Goal: Task Accomplishment & Management: Complete application form

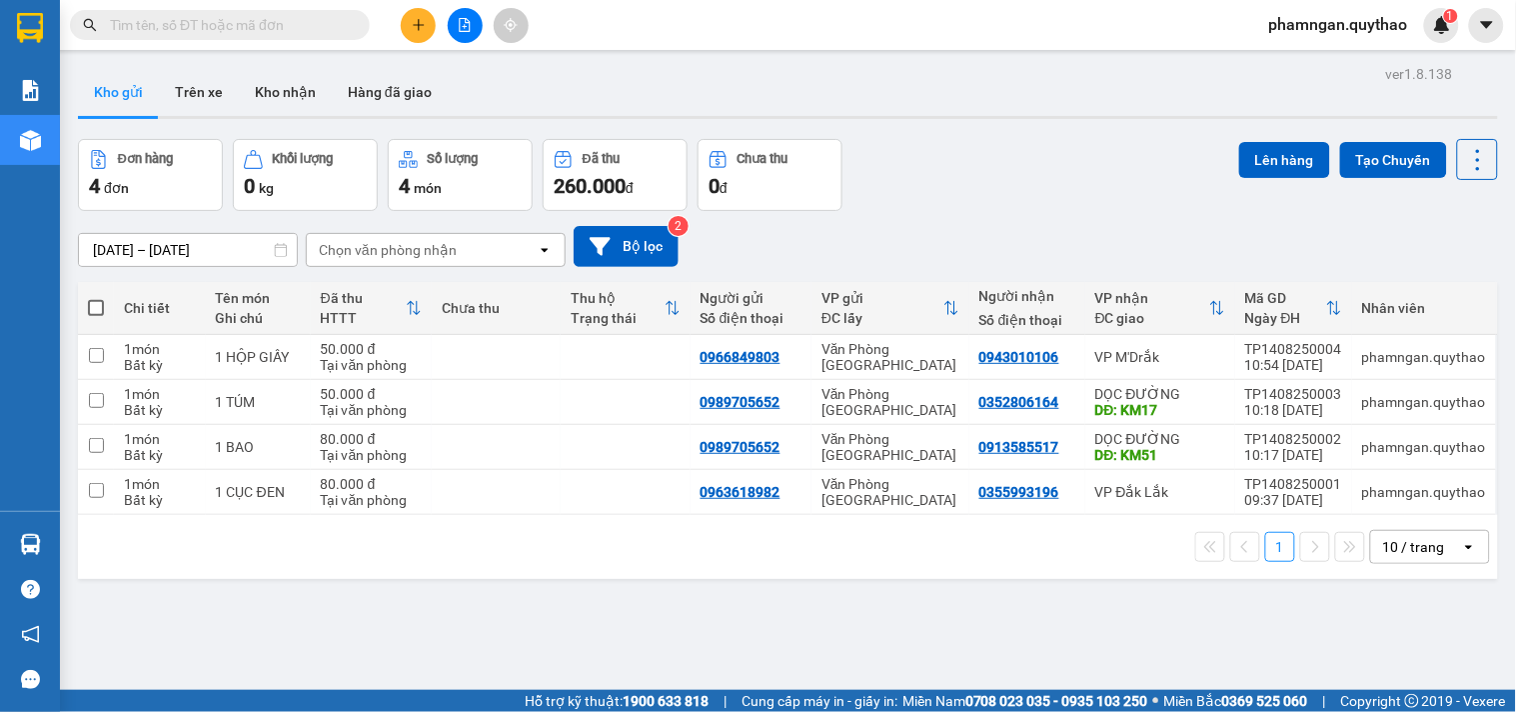
click at [420, 18] on icon "plus" at bounding box center [419, 25] width 14 height 14
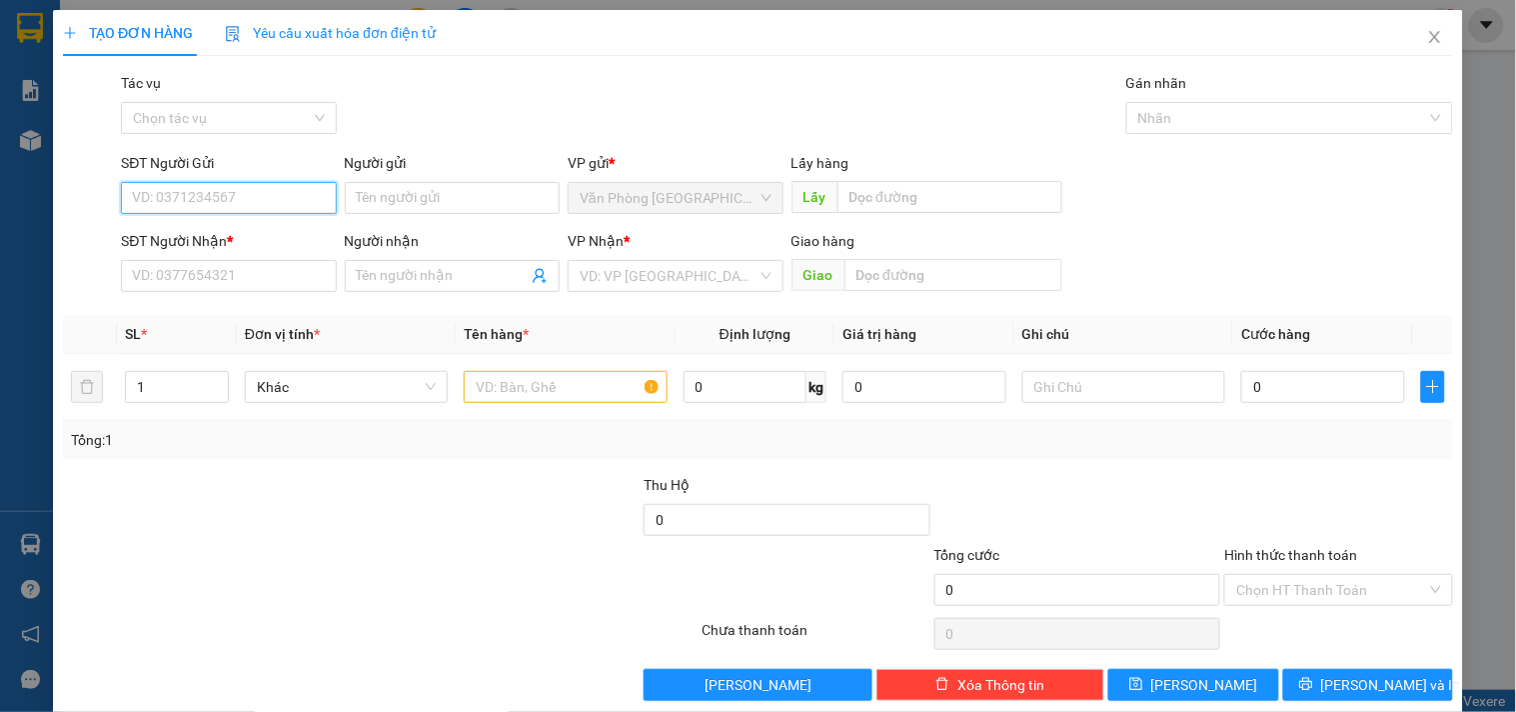
click at [265, 196] on input "SĐT Người Gửi" at bounding box center [228, 198] width 215 height 32
drag, startPoint x: 237, startPoint y: 196, endPoint x: 16, endPoint y: 224, distance: 222.7
click at [15, 227] on div "TẠO ĐƠN HÀNG Yêu cầu xuất hóa đơn điện tử Transit Pickup Surcharge Ids Transit …" at bounding box center [758, 356] width 1516 height 712
type input "096878195"
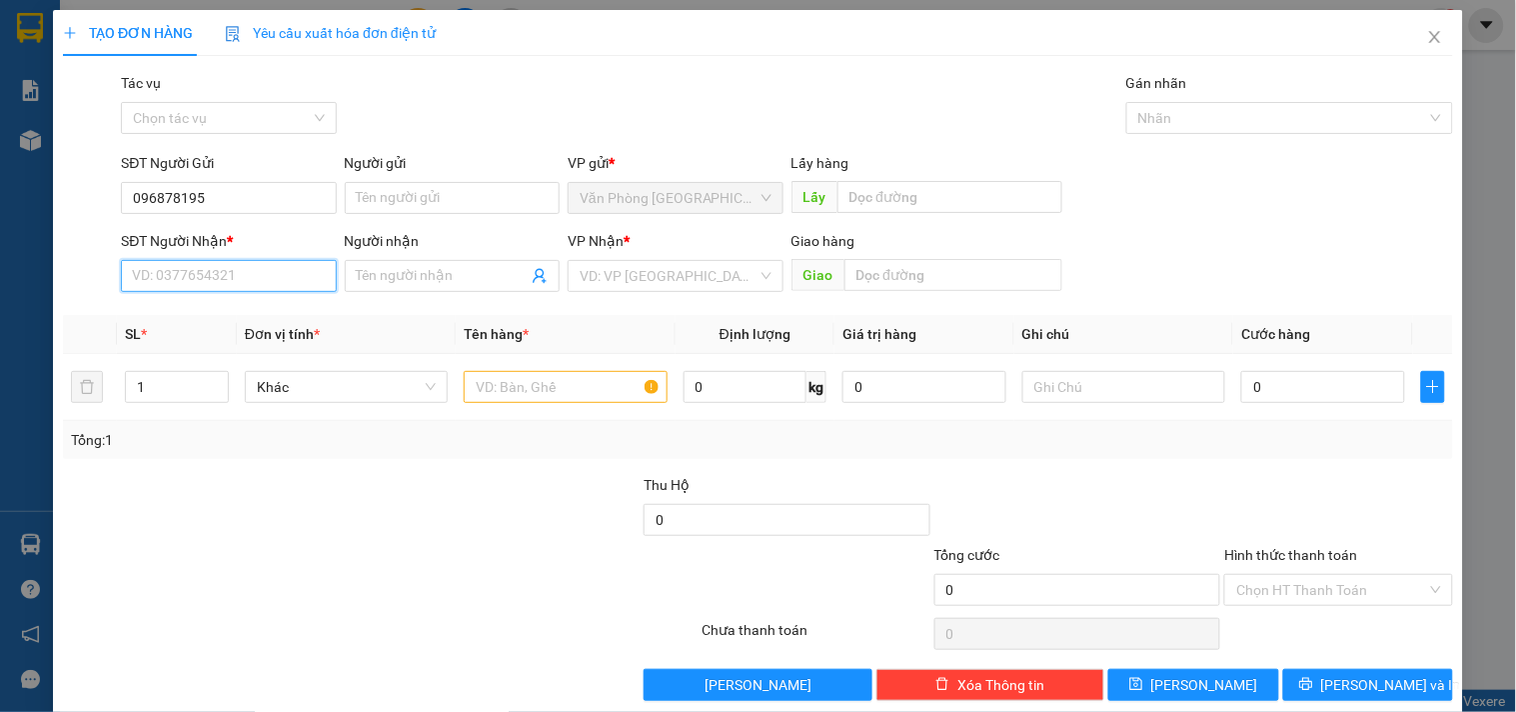
click at [250, 287] on input "SĐT Người Nhận *" at bounding box center [228, 276] width 215 height 32
paste input "096878195"
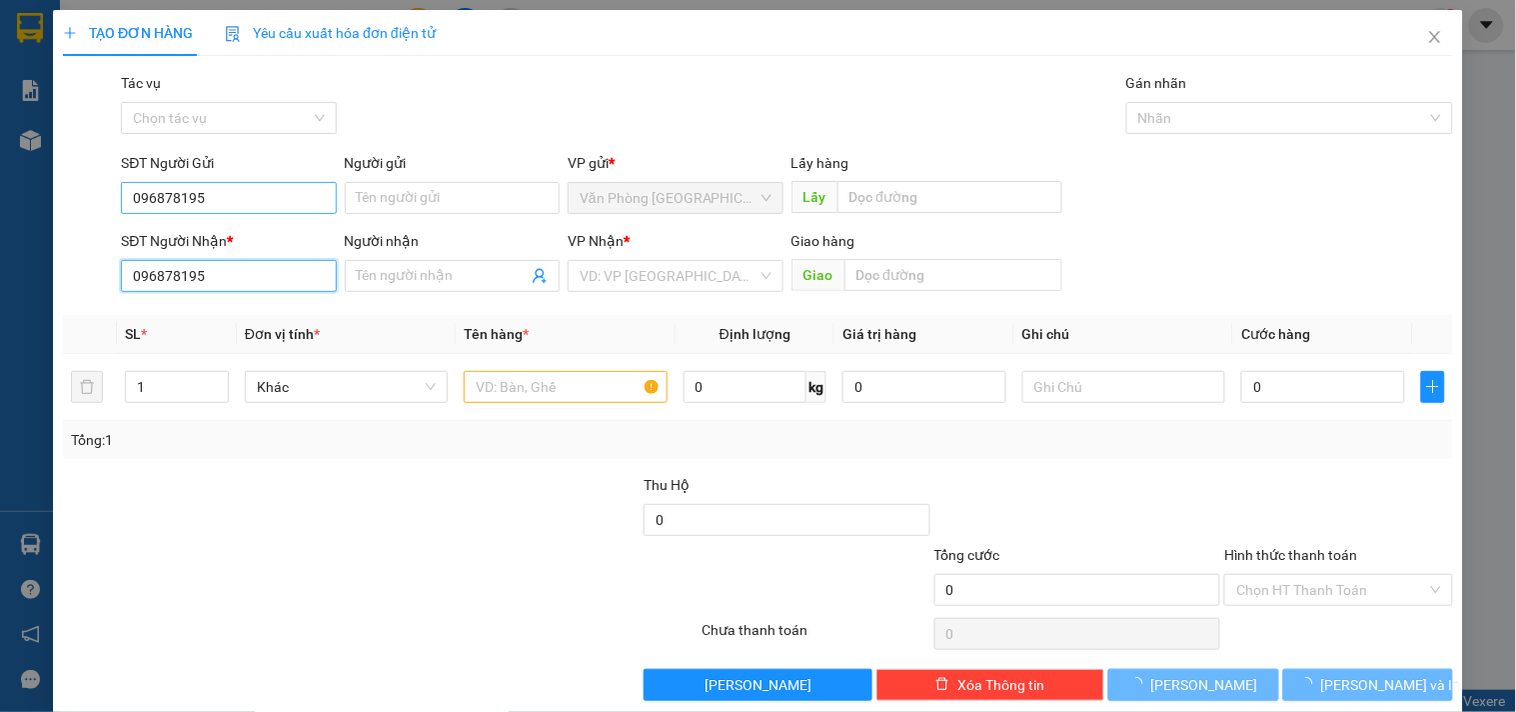
type input "096878195"
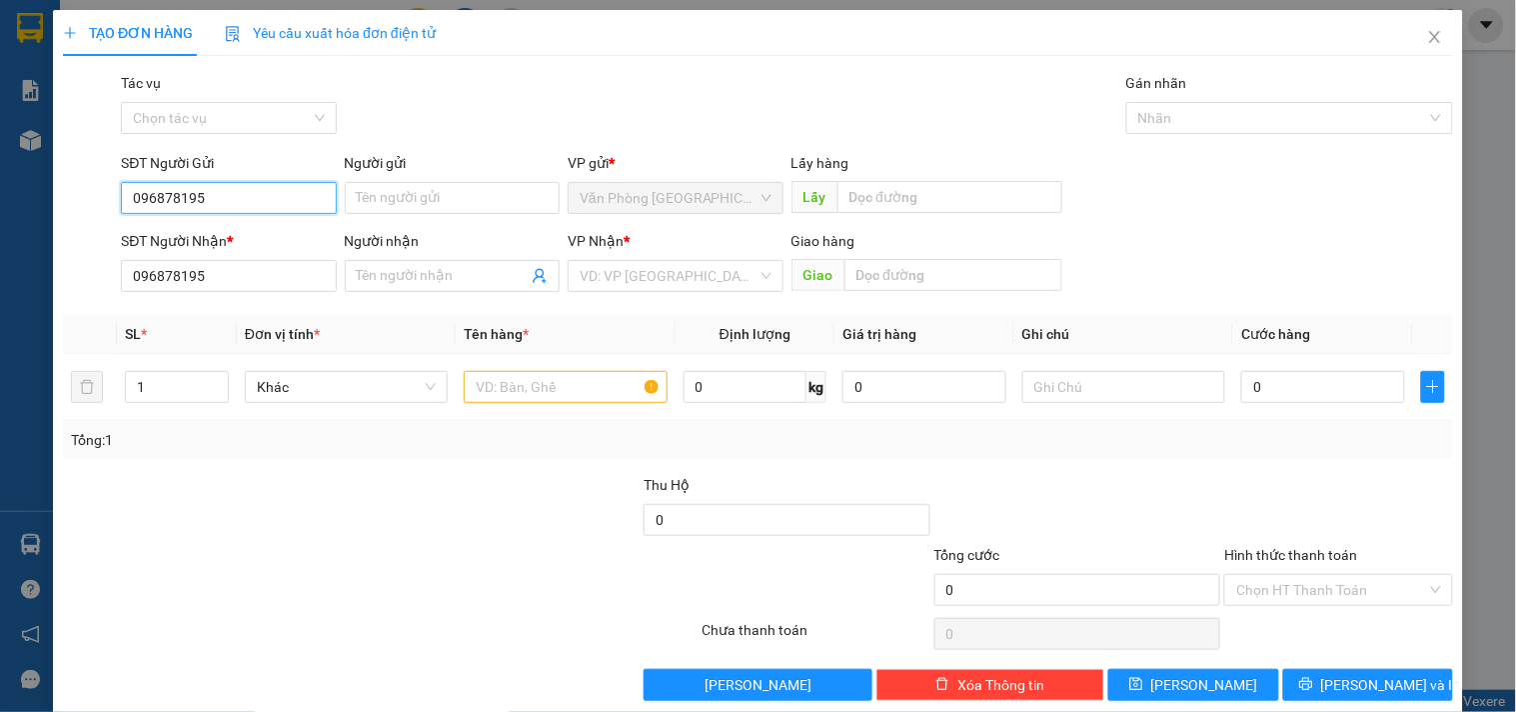
drag, startPoint x: 226, startPoint y: 198, endPoint x: 0, endPoint y: 203, distance: 226.0
click at [0, 203] on div "TẠO ĐƠN HÀNG Yêu cầu xuất hóa đơn điện tử Transit Pickup Surcharge Ids Transit …" at bounding box center [758, 356] width 1516 height 712
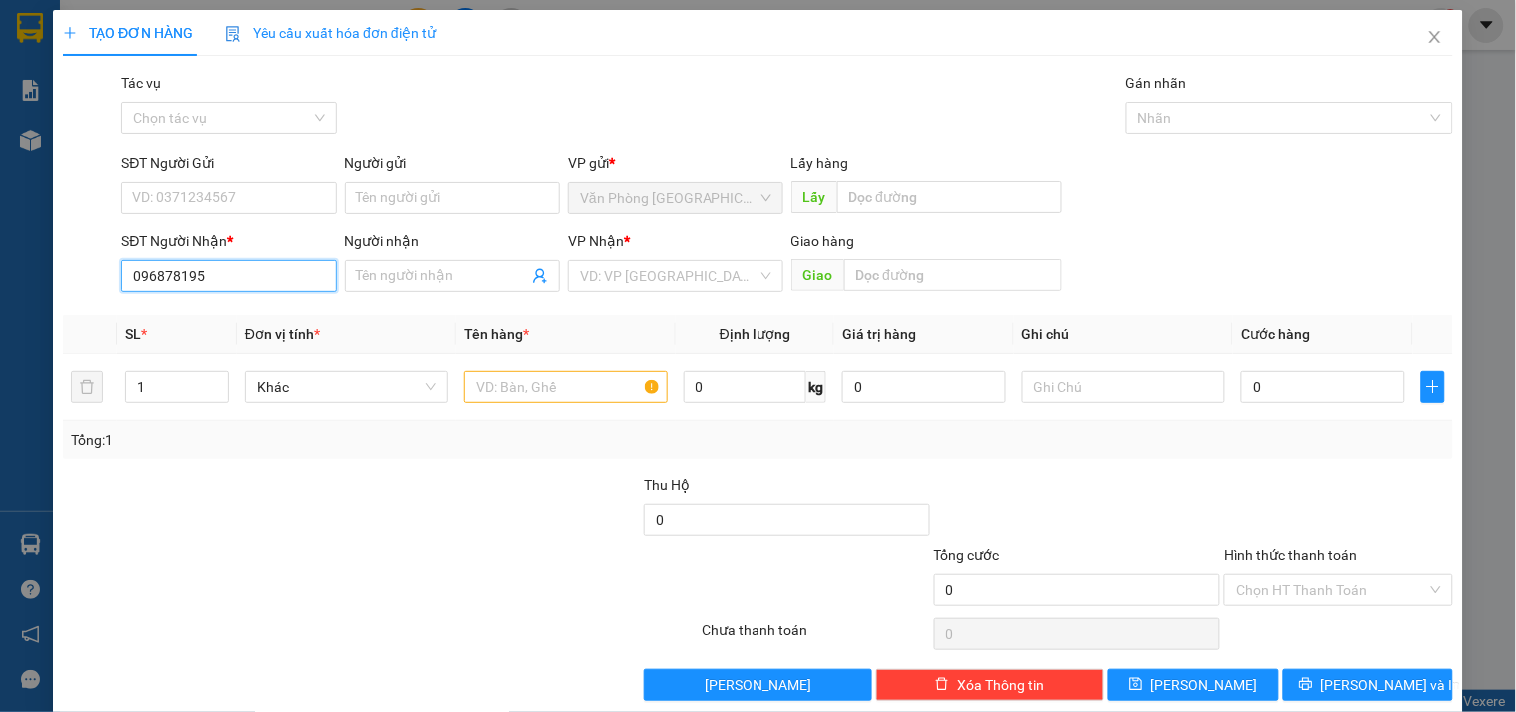
click at [224, 283] on input "096878195" at bounding box center [228, 276] width 215 height 32
drag, startPoint x: 224, startPoint y: 283, endPoint x: 0, endPoint y: 286, distance: 223.9
click at [0, 286] on div "TẠO ĐƠN HÀNG Yêu cầu xuất hóa đơn điện tử Transit Pickup Surcharge Ids Transit …" at bounding box center [758, 356] width 1516 height 712
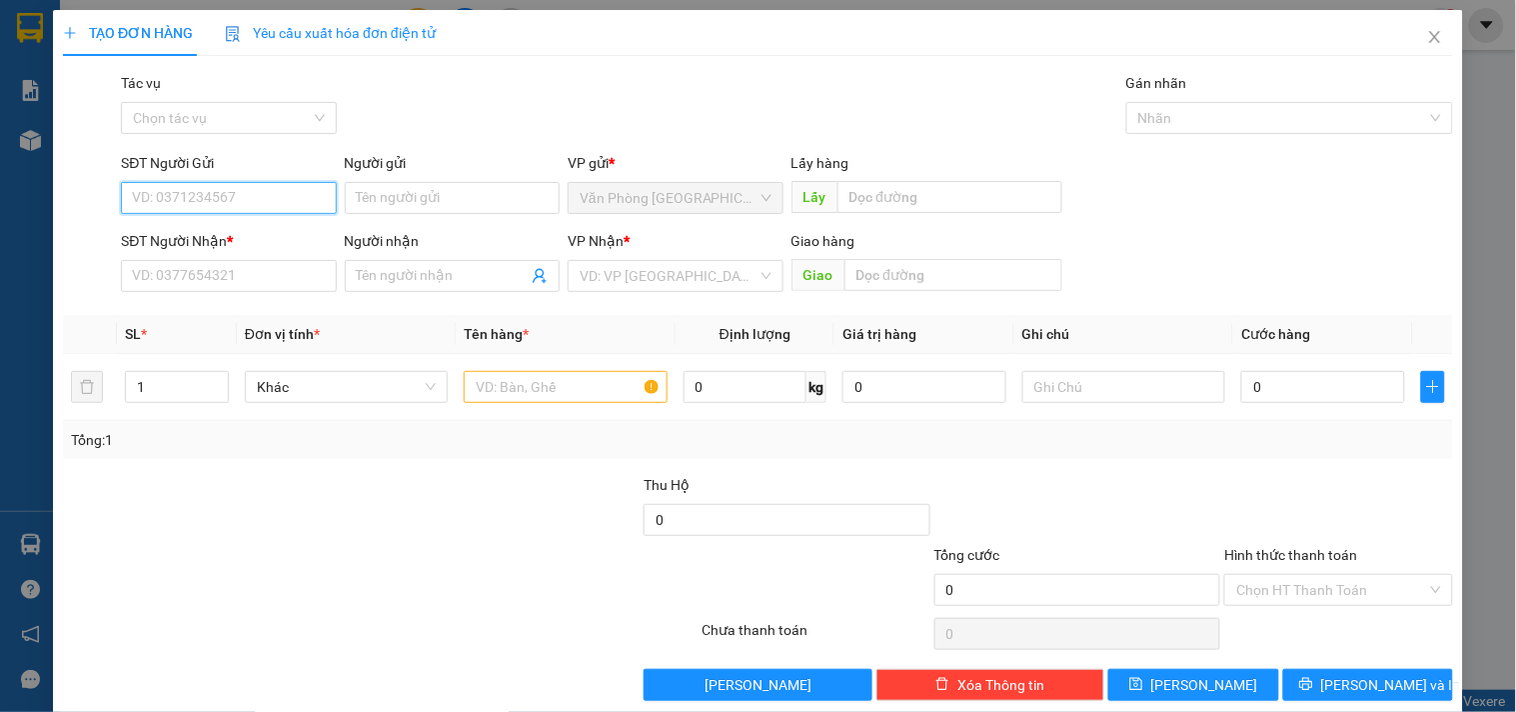
click at [281, 192] on input "SĐT Người Gửi" at bounding box center [228, 198] width 215 height 32
paste input "096878195"
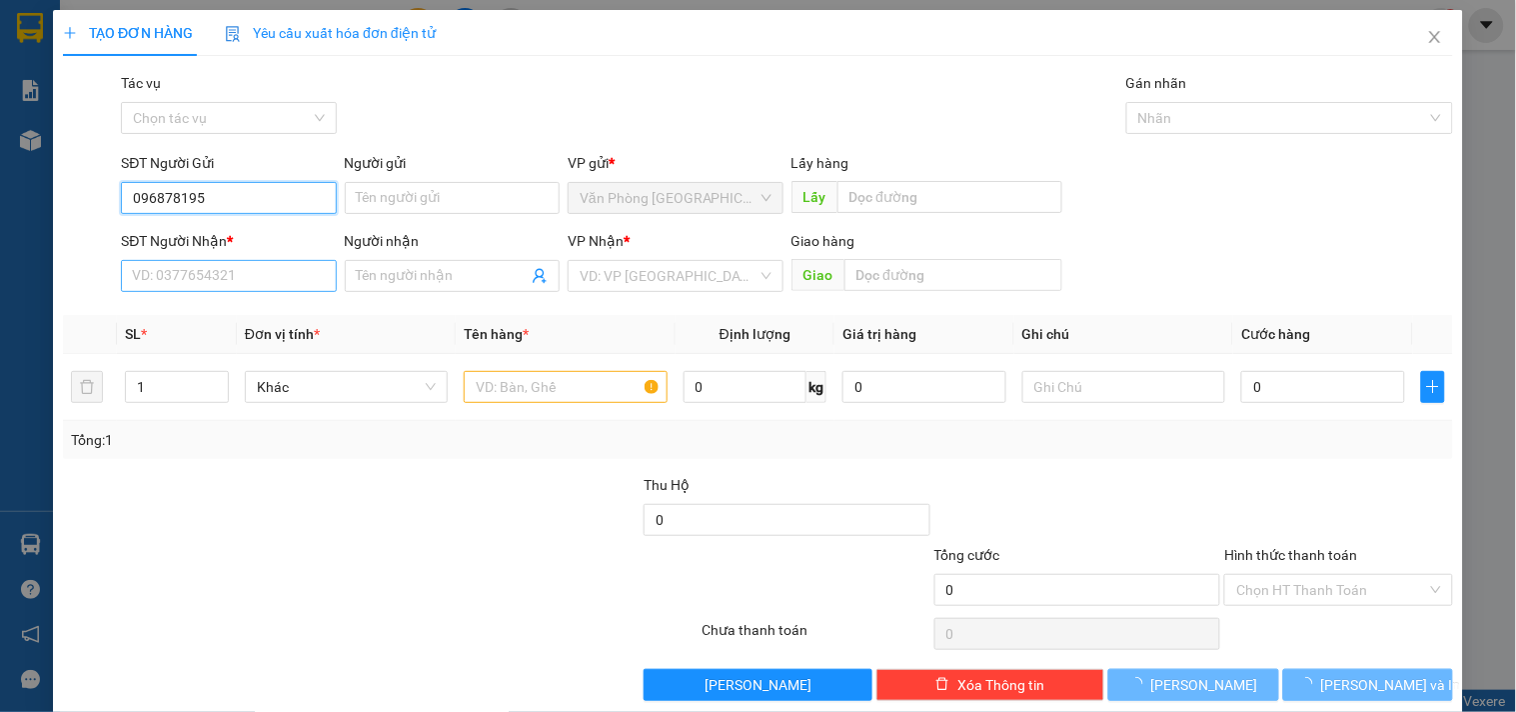
type input "096878195"
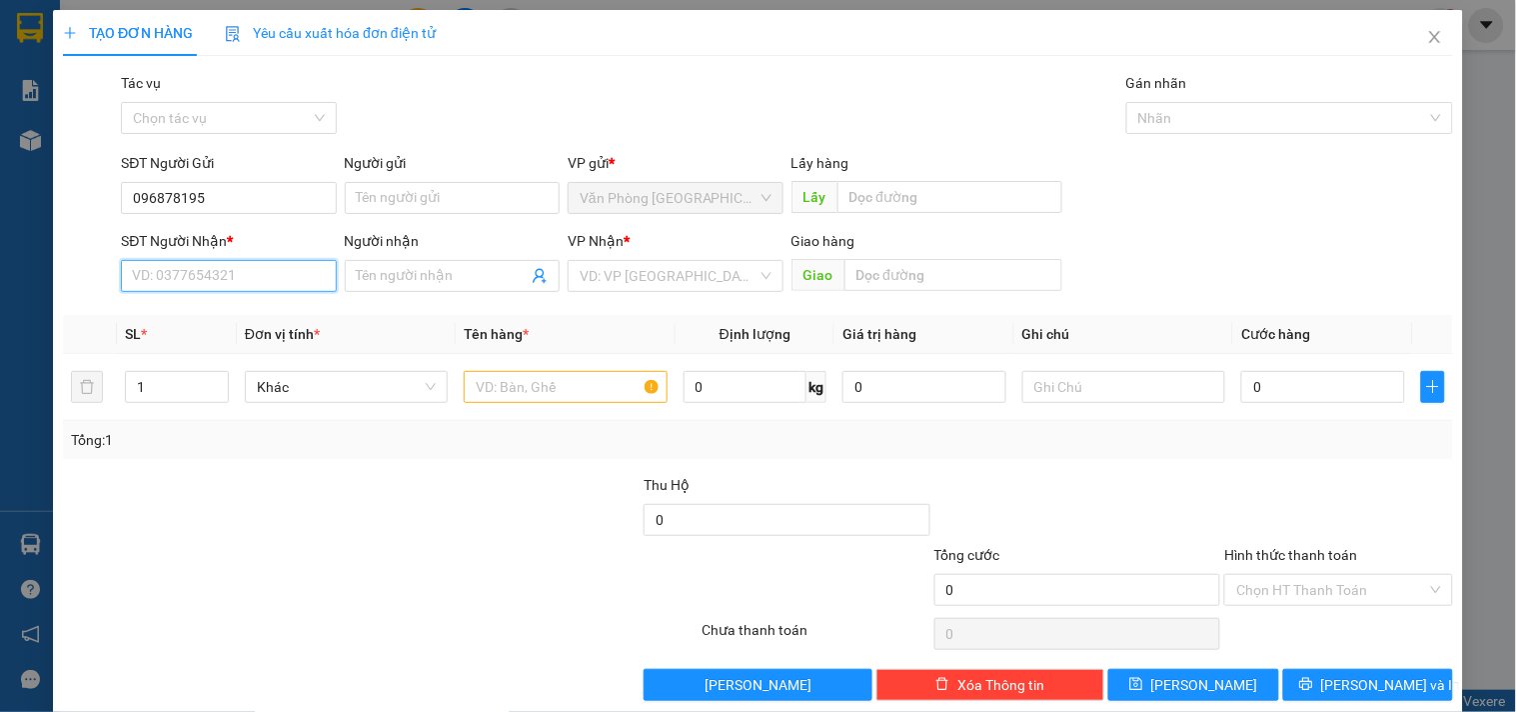
click at [260, 291] on input "SĐT Người Nhận *" at bounding box center [228, 276] width 215 height 32
drag, startPoint x: 207, startPoint y: 197, endPoint x: 0, endPoint y: 198, distance: 206.9
click at [0, 198] on div "TẠO ĐƠN HÀNG Yêu cầu xuất hóa đơn điện tử Transit Pickup Surcharge Ids Transit …" at bounding box center [758, 356] width 1516 height 712
click at [304, 281] on input "SĐT Người Nhận *" at bounding box center [228, 276] width 215 height 32
click at [271, 315] on div "0347131523" at bounding box center [226, 316] width 189 height 22
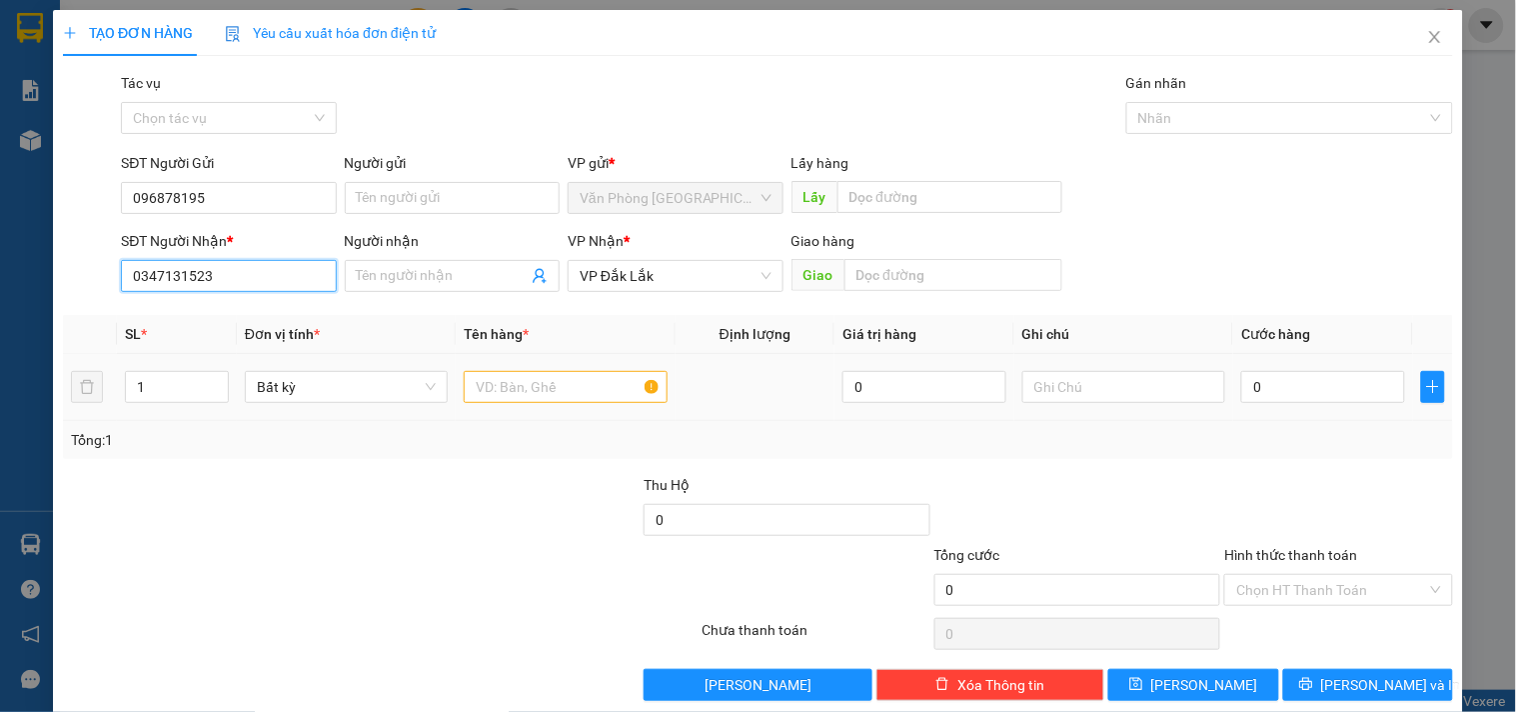
type input "0347131523"
click at [536, 390] on input "text" at bounding box center [565, 387] width 203 height 32
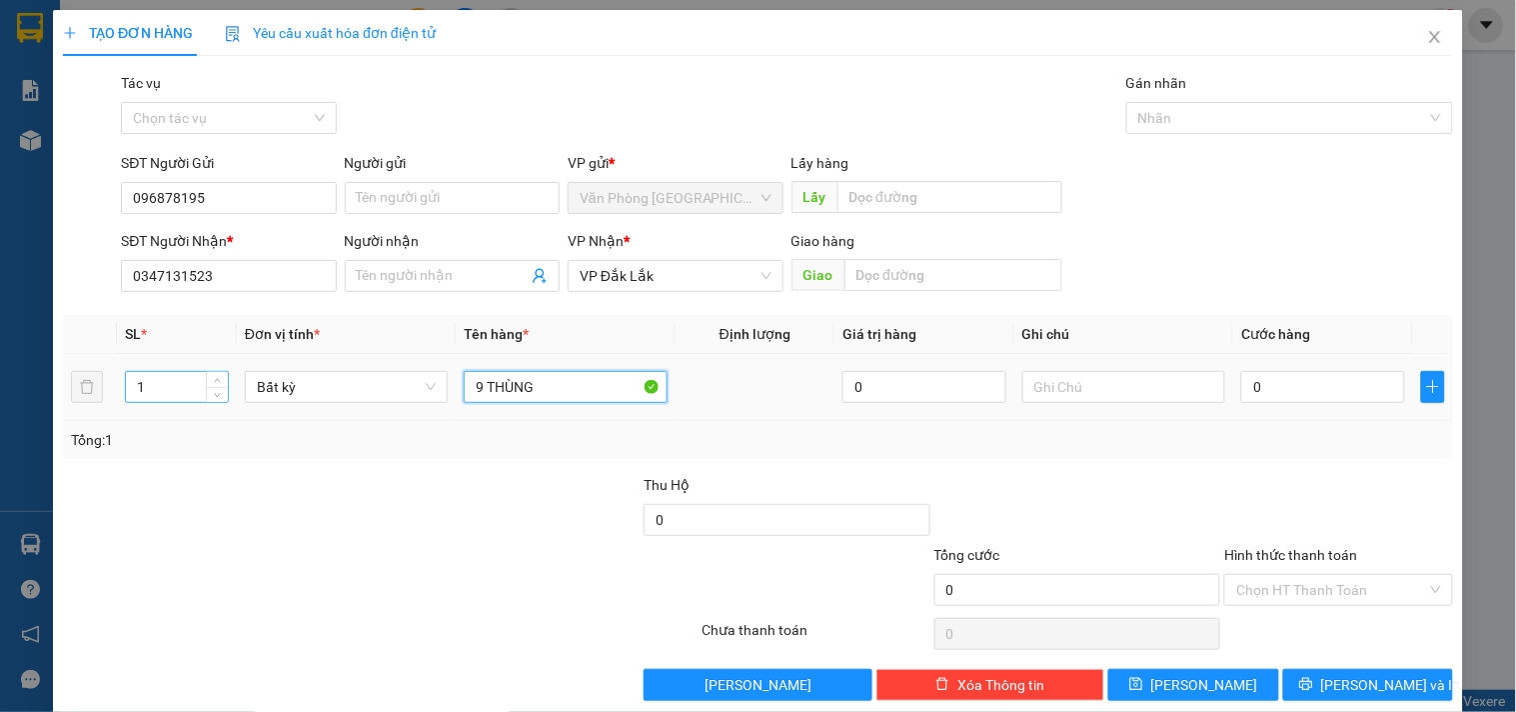
type input "9 THÙNG"
click at [157, 384] on input "1" at bounding box center [177, 387] width 102 height 30
type input "9"
click at [1340, 400] on input "0" at bounding box center [1323, 387] width 164 height 32
type input "4"
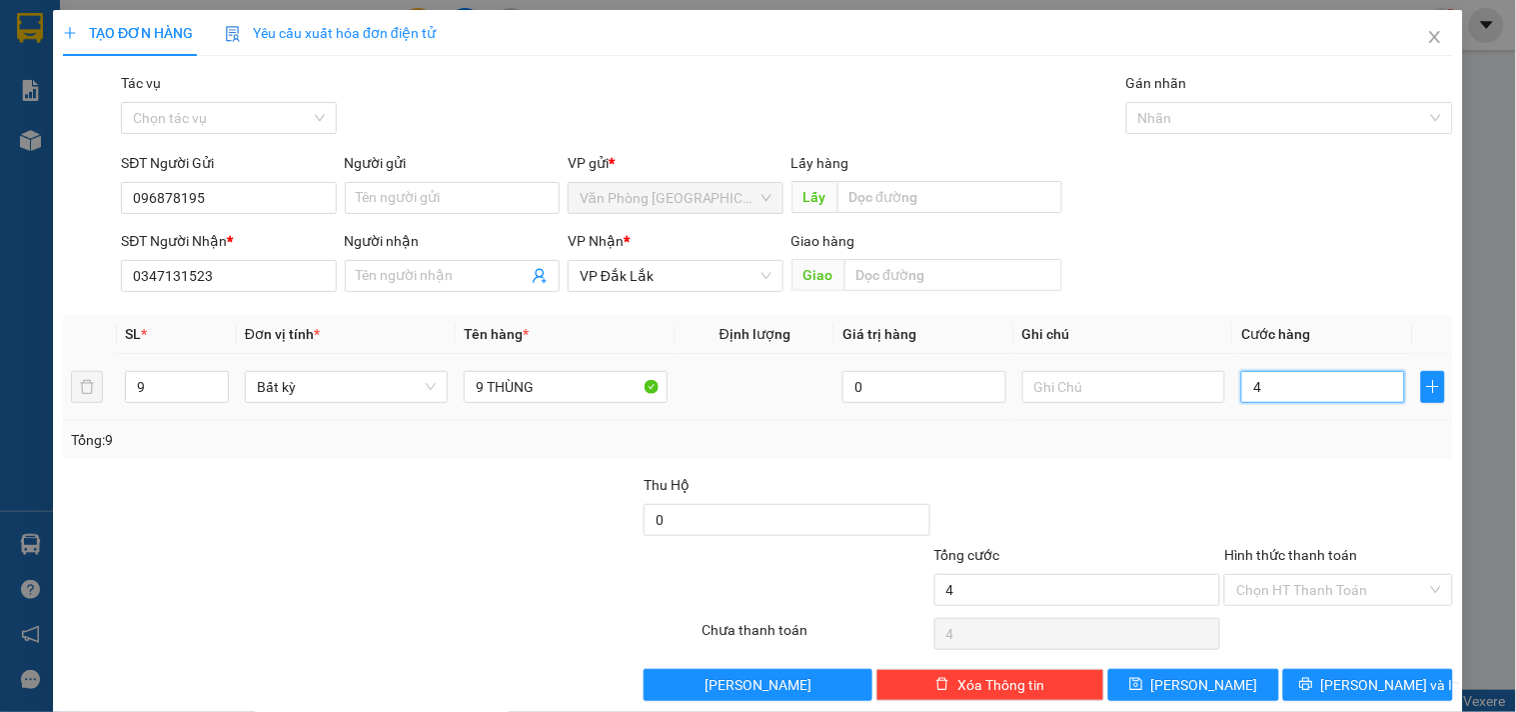
type input "4"
type input "45"
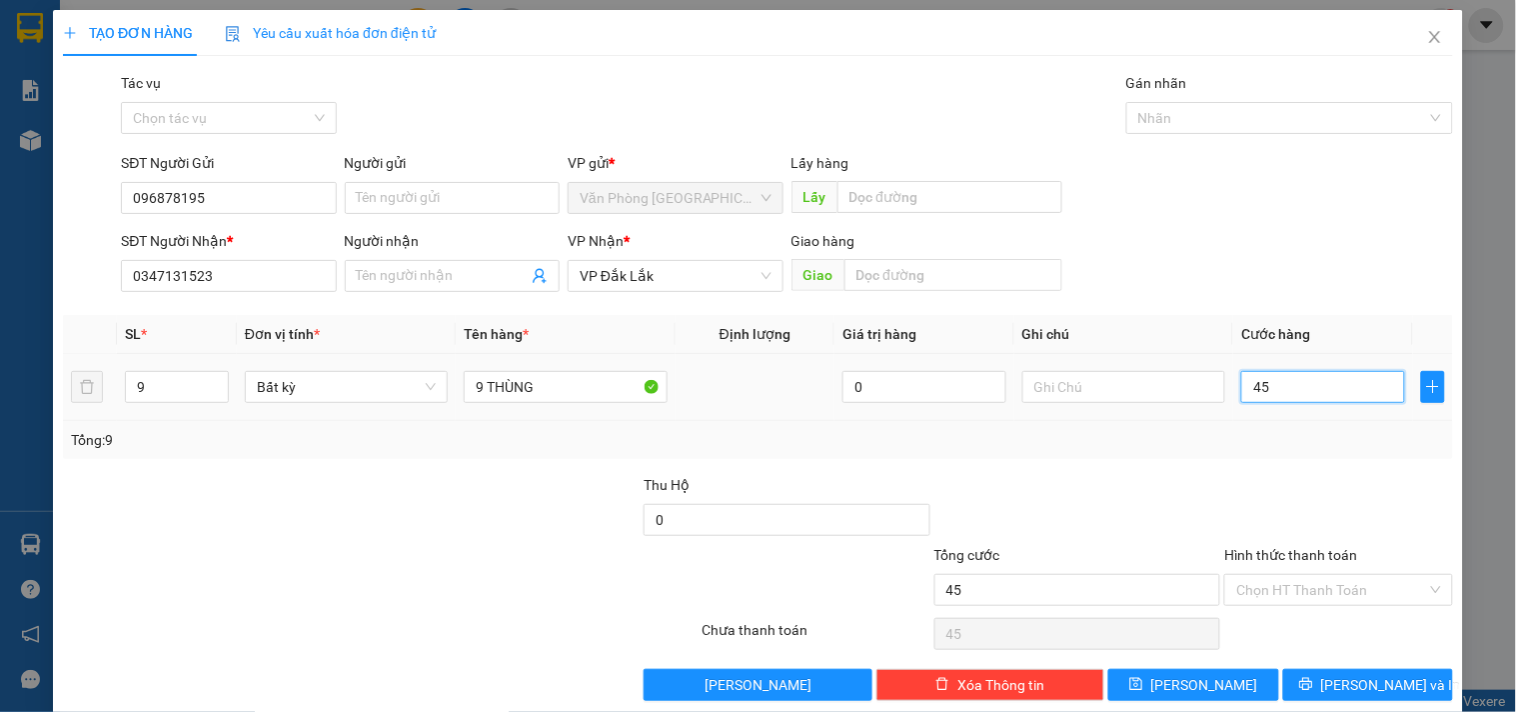
type input "450"
type input "4.500"
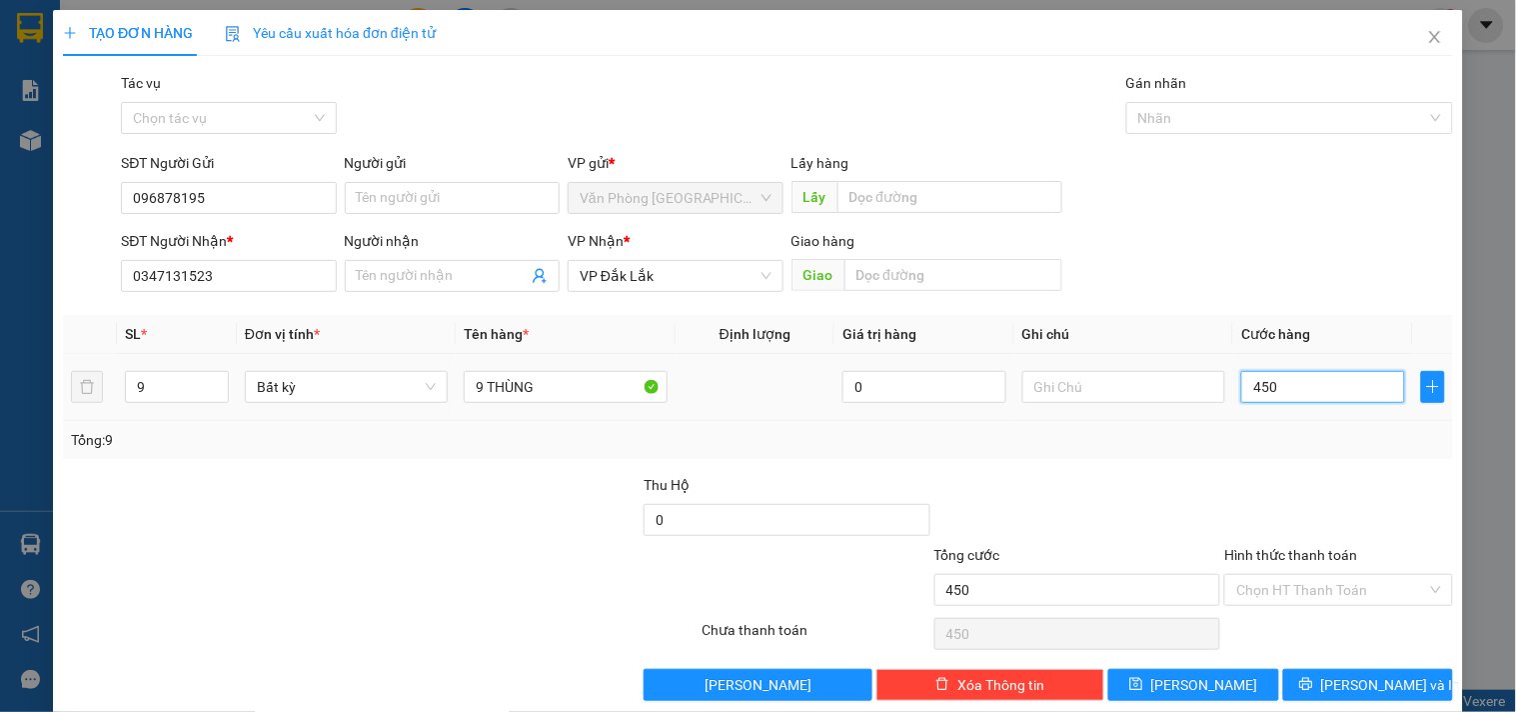
type input "4.500"
type input "45.000"
type input "450.000"
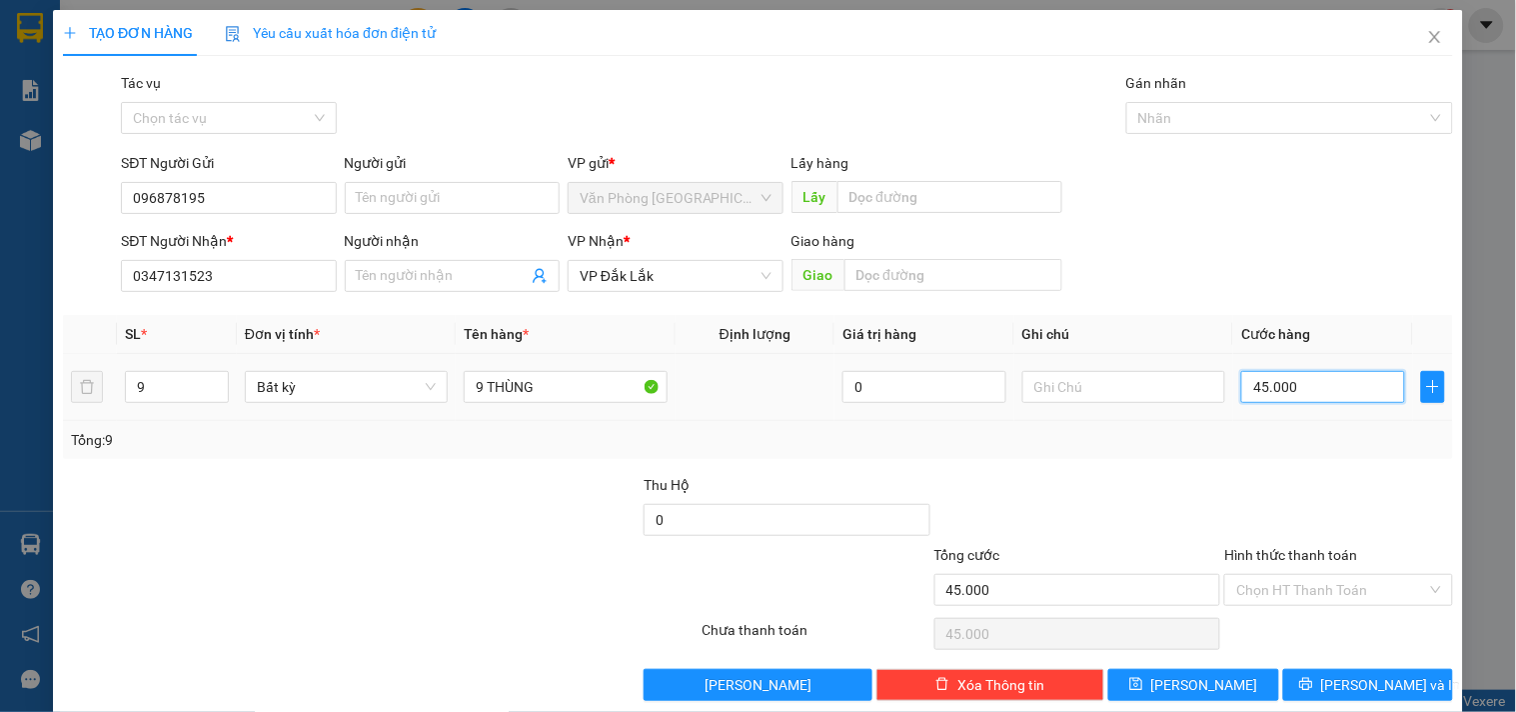
type input "450.000"
click at [1341, 584] on input "Hình thức thanh toán" at bounding box center [1331, 590] width 190 height 30
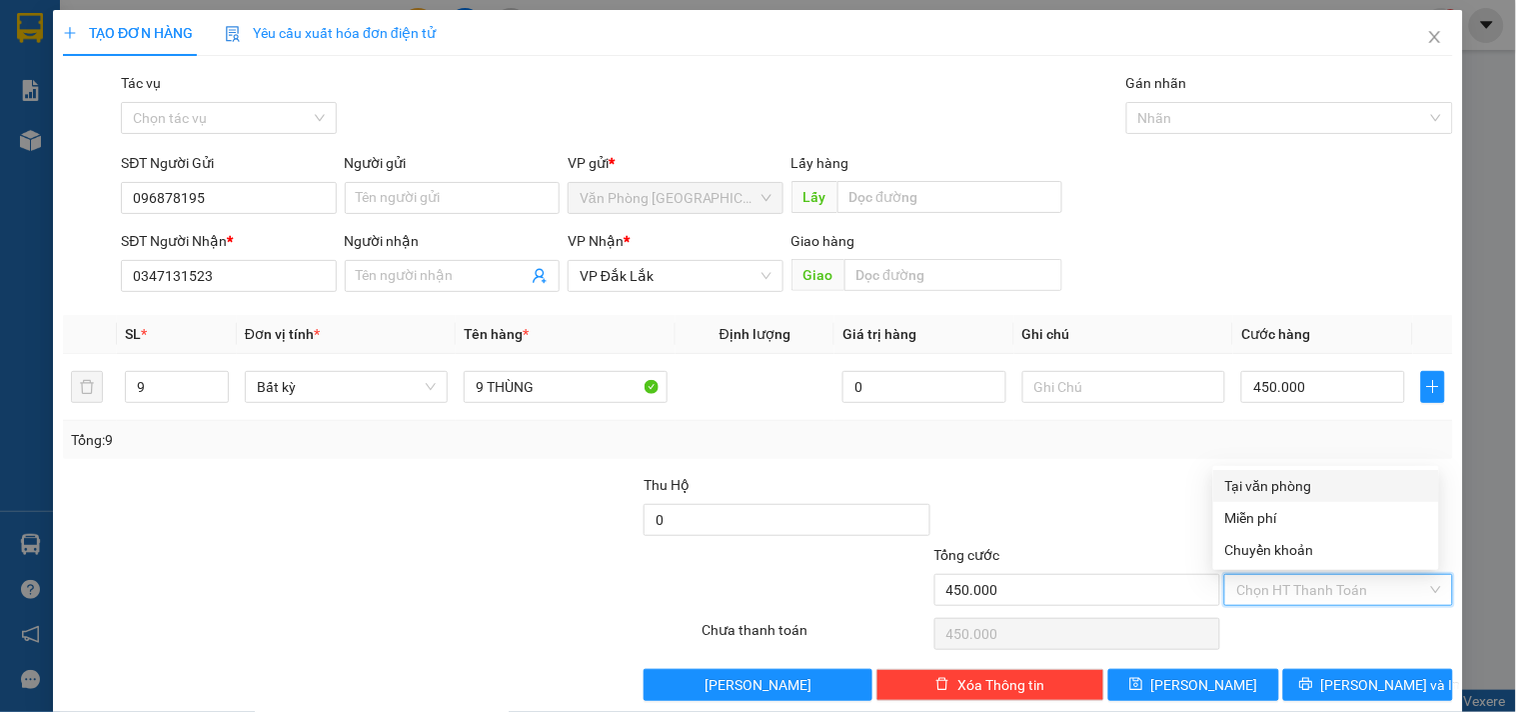
click at [1311, 480] on div "Tại văn phòng" at bounding box center [1326, 486] width 202 height 22
type input "0"
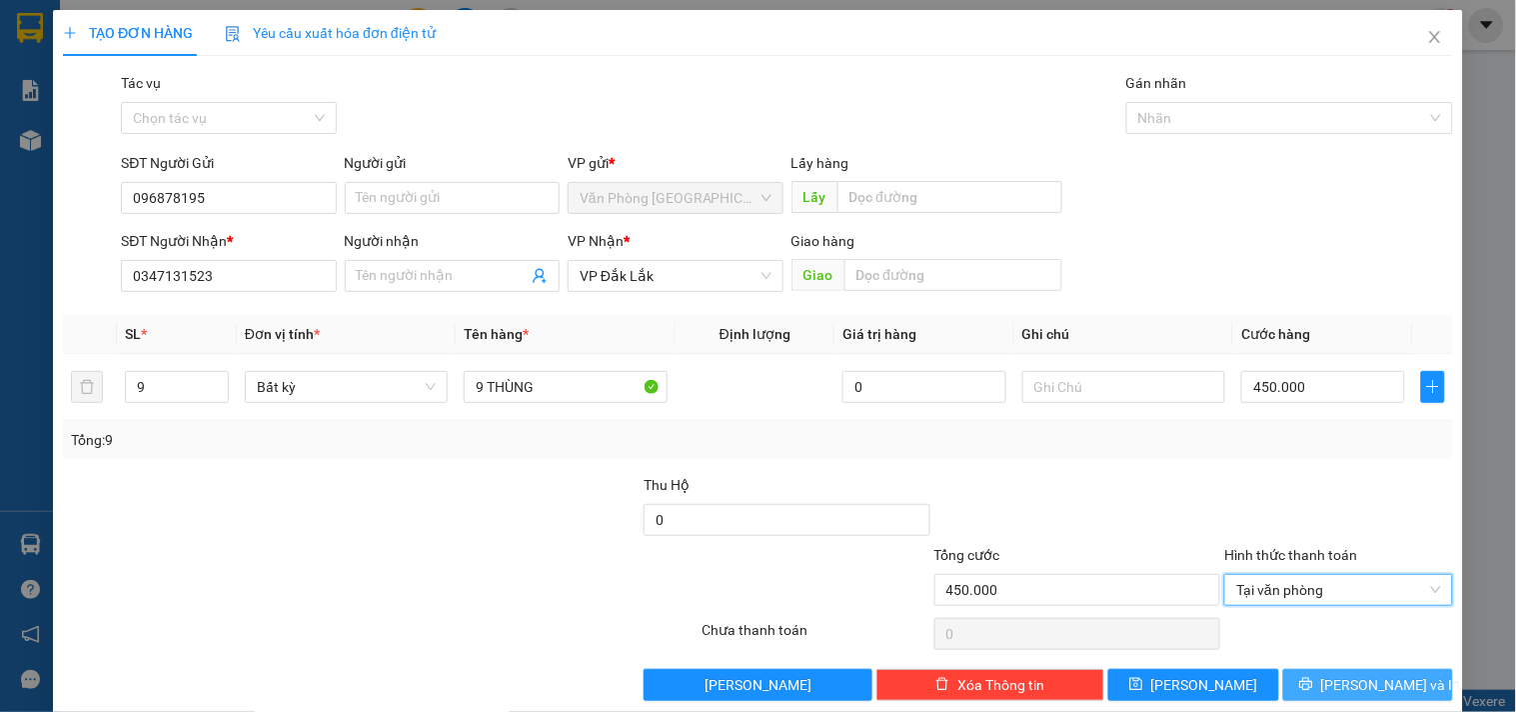
drag, startPoint x: 1346, startPoint y: 685, endPoint x: 1342, endPoint y: 663, distance: 22.4
click at [1343, 683] on span "[PERSON_NAME] và In" at bounding box center [1391, 685] width 140 height 22
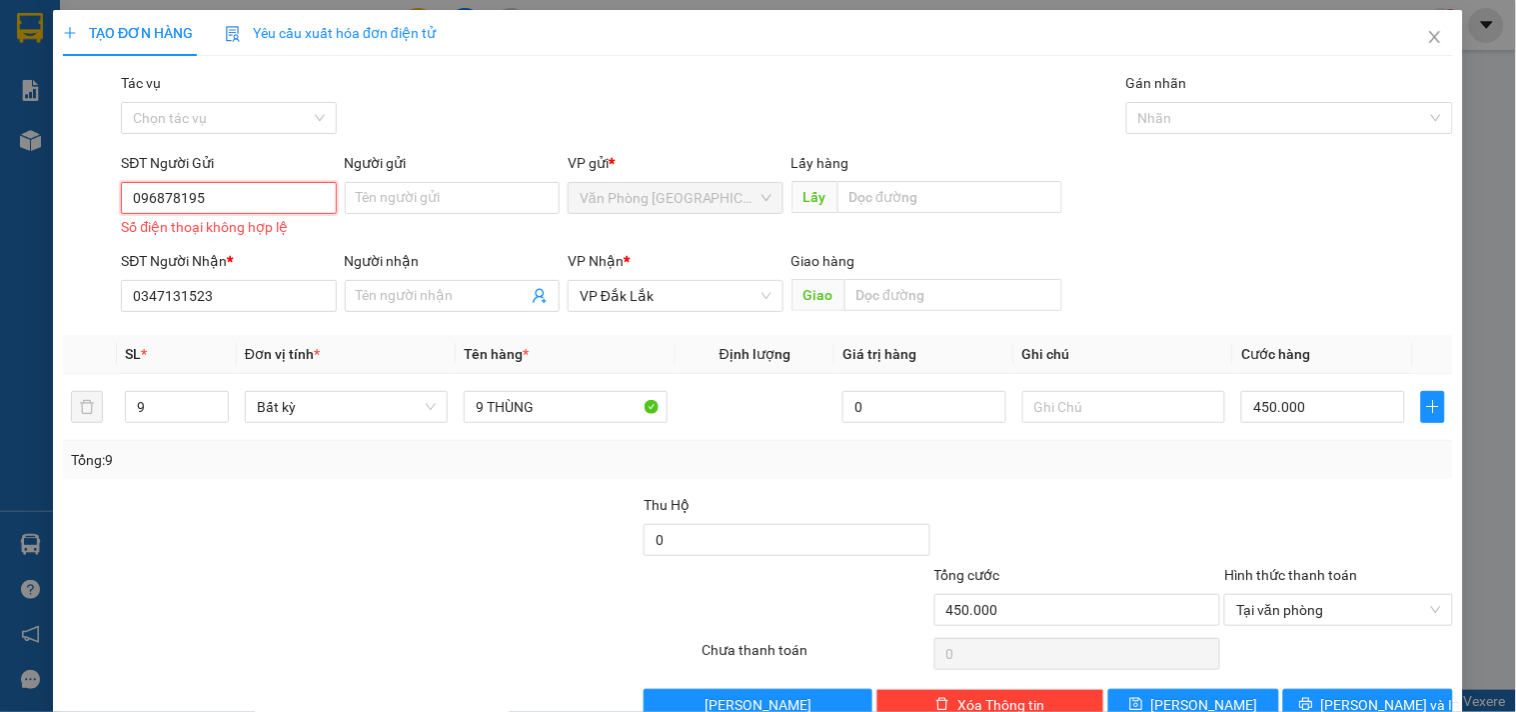
drag, startPoint x: 281, startPoint y: 207, endPoint x: 225, endPoint y: 207, distance: 56.0
click at [278, 207] on input "096878195" at bounding box center [228, 198] width 215 height 32
drag, startPoint x: 125, startPoint y: 198, endPoint x: 176, endPoint y: 194, distance: 51.1
click at [128, 196] on input "096878195" at bounding box center [228, 198] width 215 height 32
click at [167, 200] on input "096878195" at bounding box center [228, 198] width 215 height 32
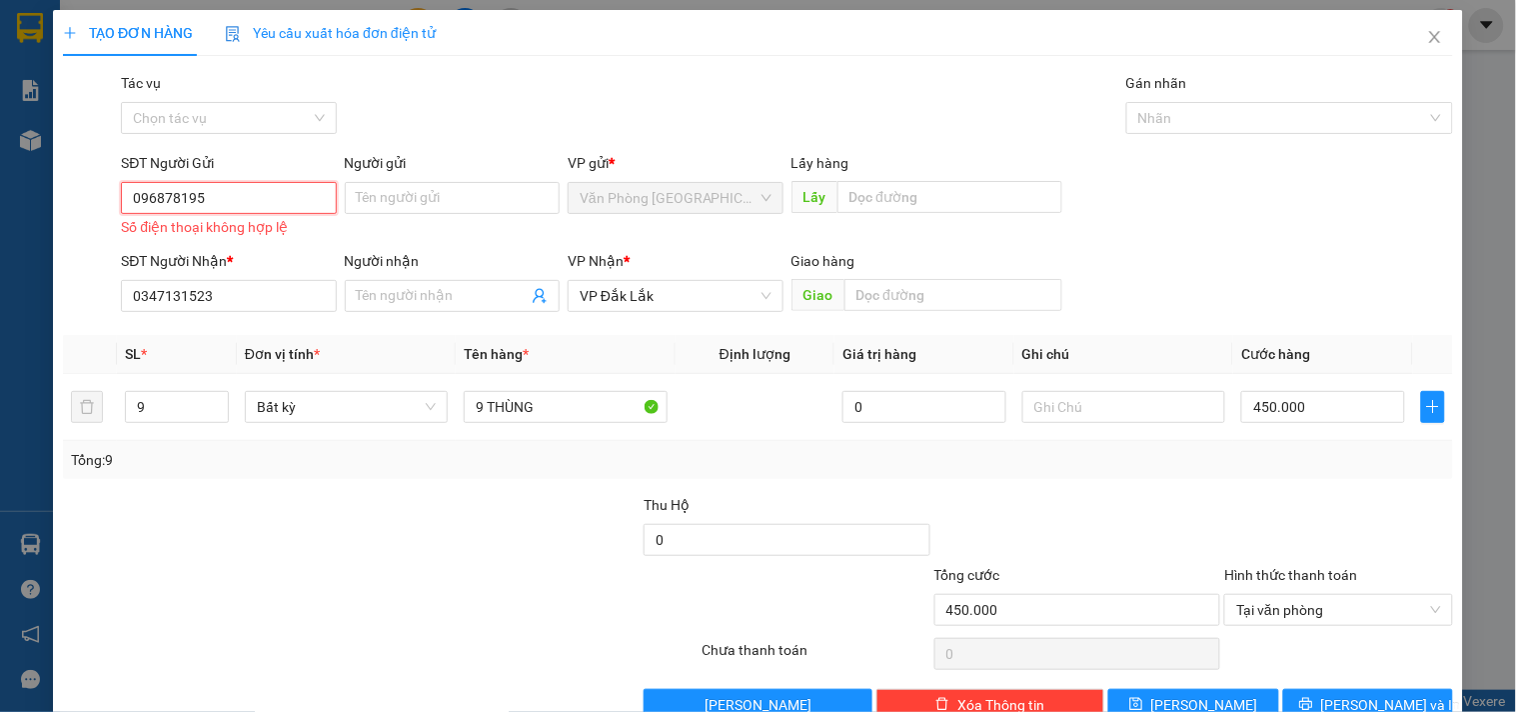
drag, startPoint x: 161, startPoint y: 202, endPoint x: 188, endPoint y: 202, distance: 27.0
click at [164, 202] on input "096878195" at bounding box center [228, 198] width 215 height 32
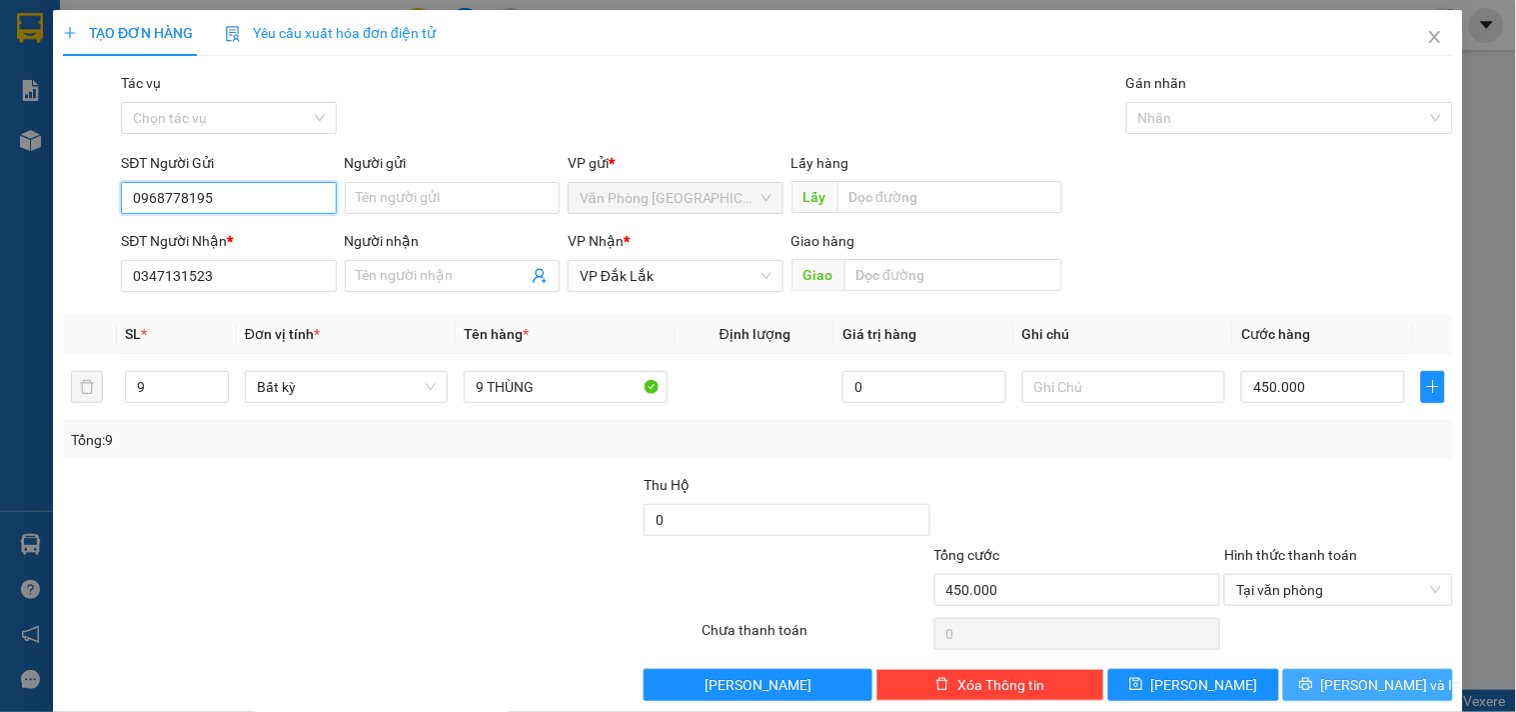
type input "0968778195"
click at [1321, 674] on button "[PERSON_NAME] và In" at bounding box center [1368, 685] width 170 height 32
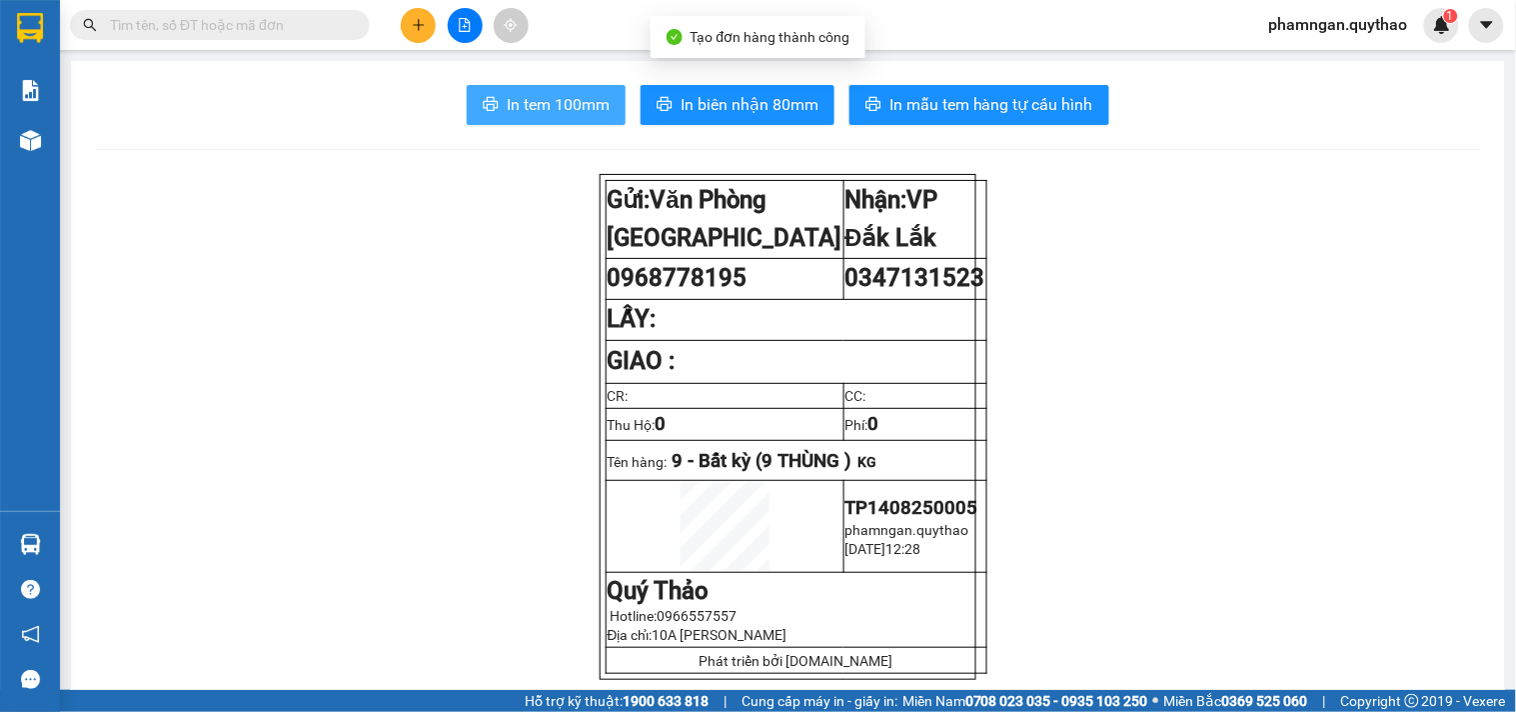
click at [482, 93] on button "In tem 100mm" at bounding box center [546, 105] width 159 height 40
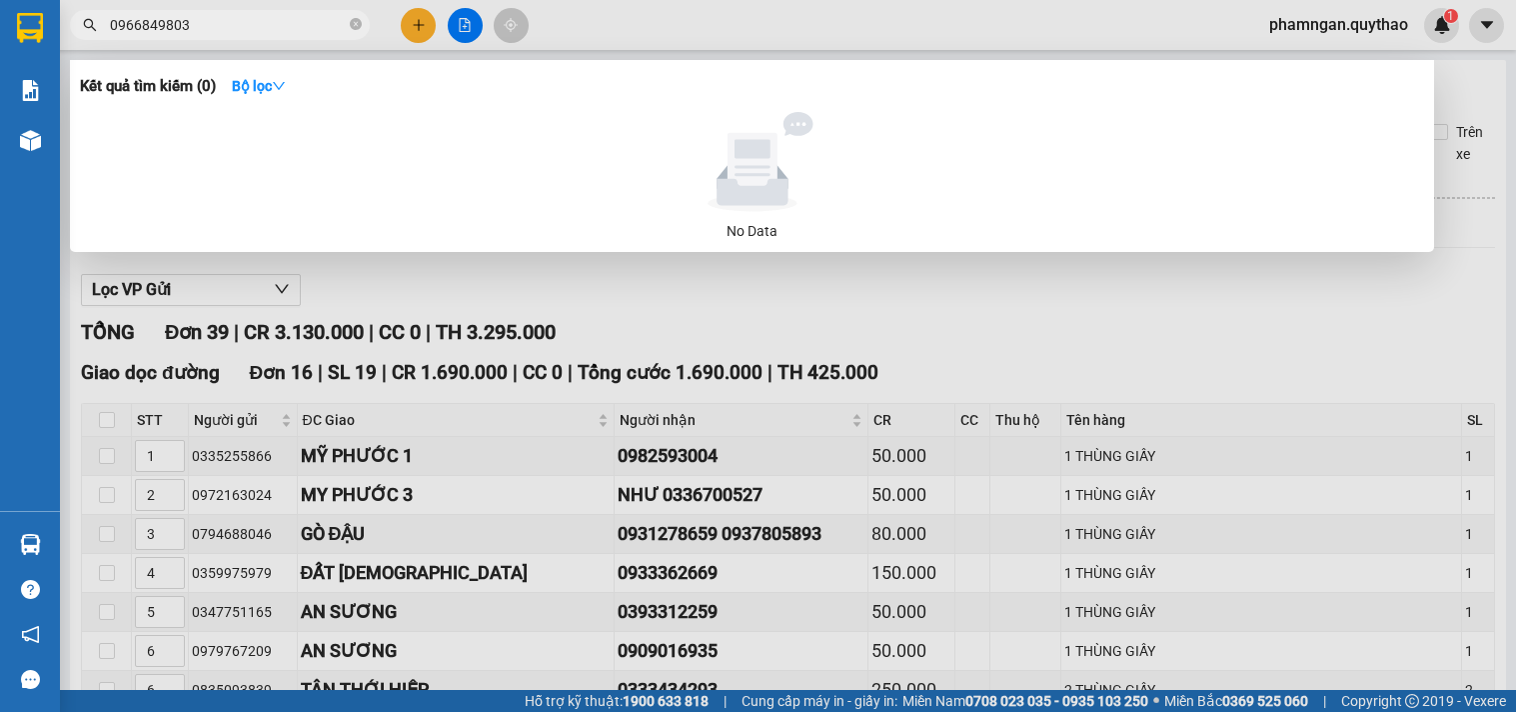
click at [354, 16] on span at bounding box center [356, 25] width 12 height 19
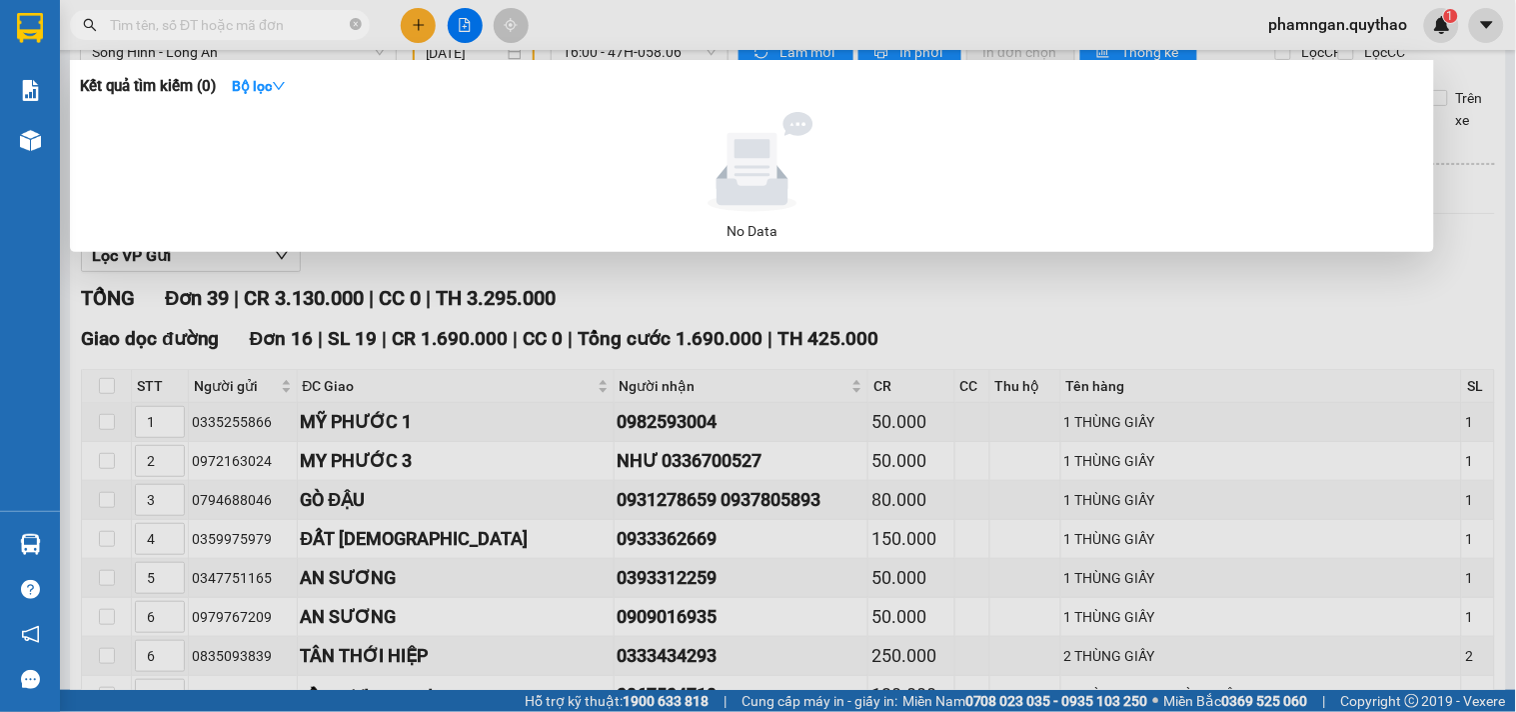
click at [281, 30] on input "text" at bounding box center [228, 25] width 236 height 22
type input "096878195"
